Goal: Navigation & Orientation: Go to known website

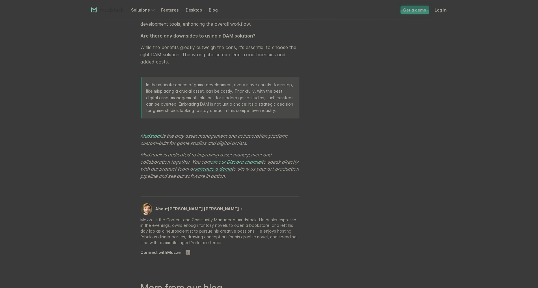
scroll to position [1872, 0]
click at [150, 139] on link "Mudstack" at bounding box center [152, 137] width 22 height 6
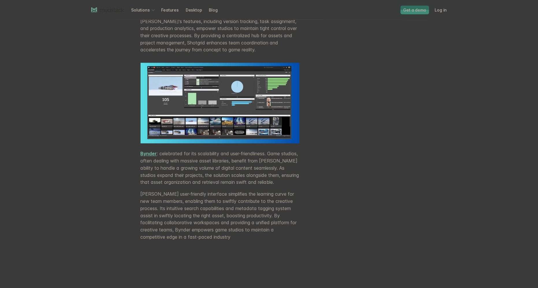
scroll to position [635, 0]
